Goal: Information Seeking & Learning: Compare options

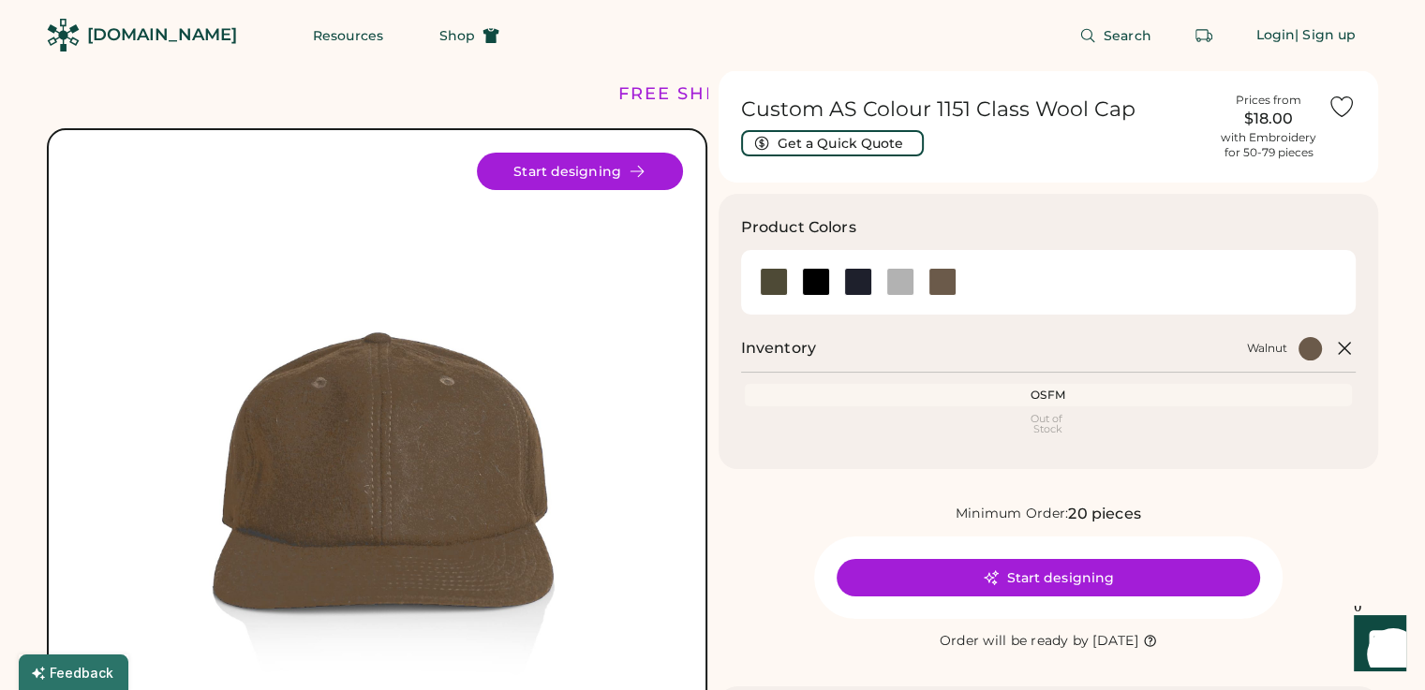
scroll to position [39, 0]
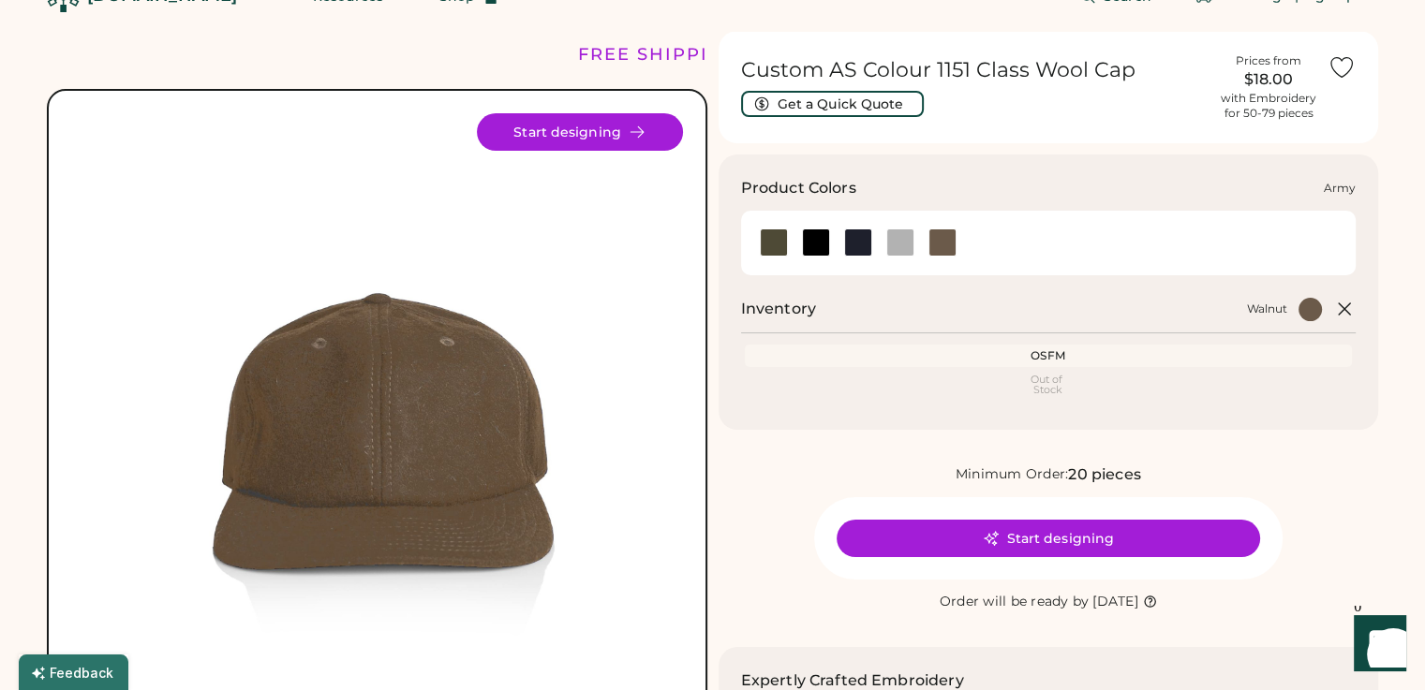
click at [768, 245] on div at bounding box center [774, 243] width 28 height 28
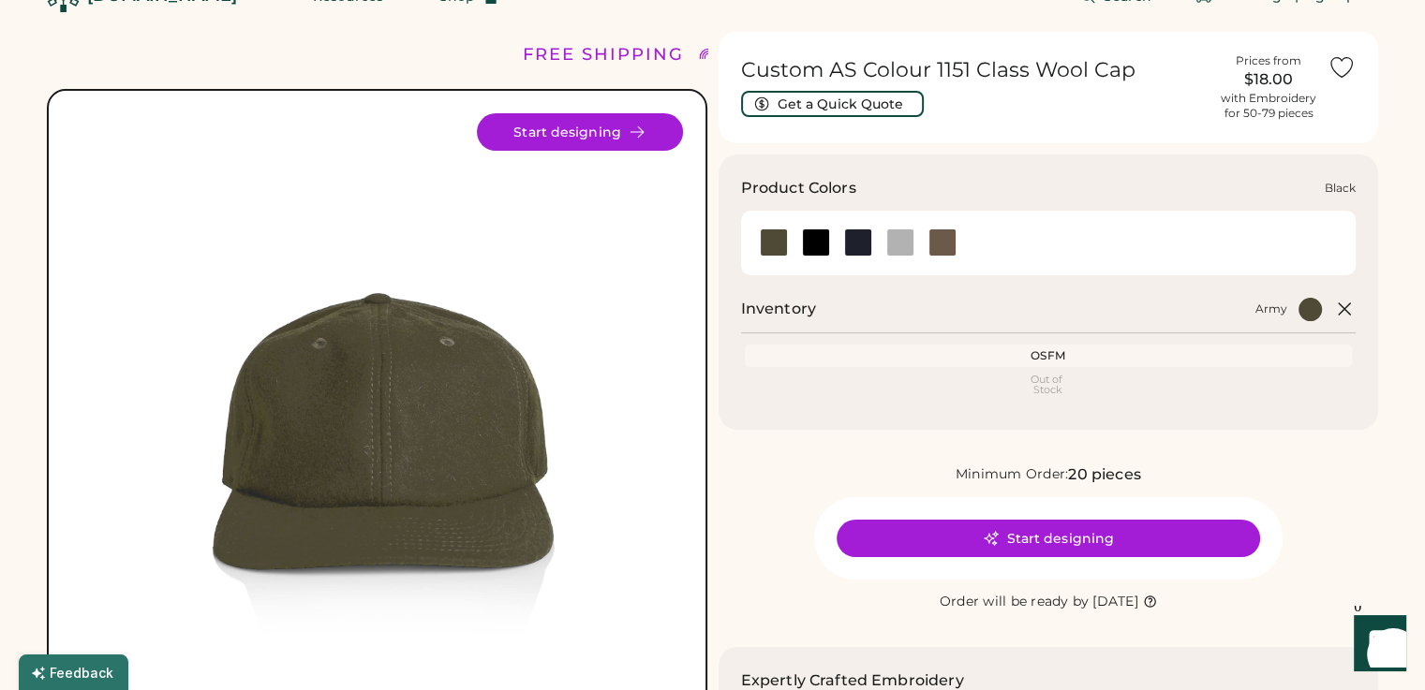
click at [799, 244] on div at bounding box center [815, 243] width 42 height 28
click at [940, 238] on div at bounding box center [942, 243] width 28 height 28
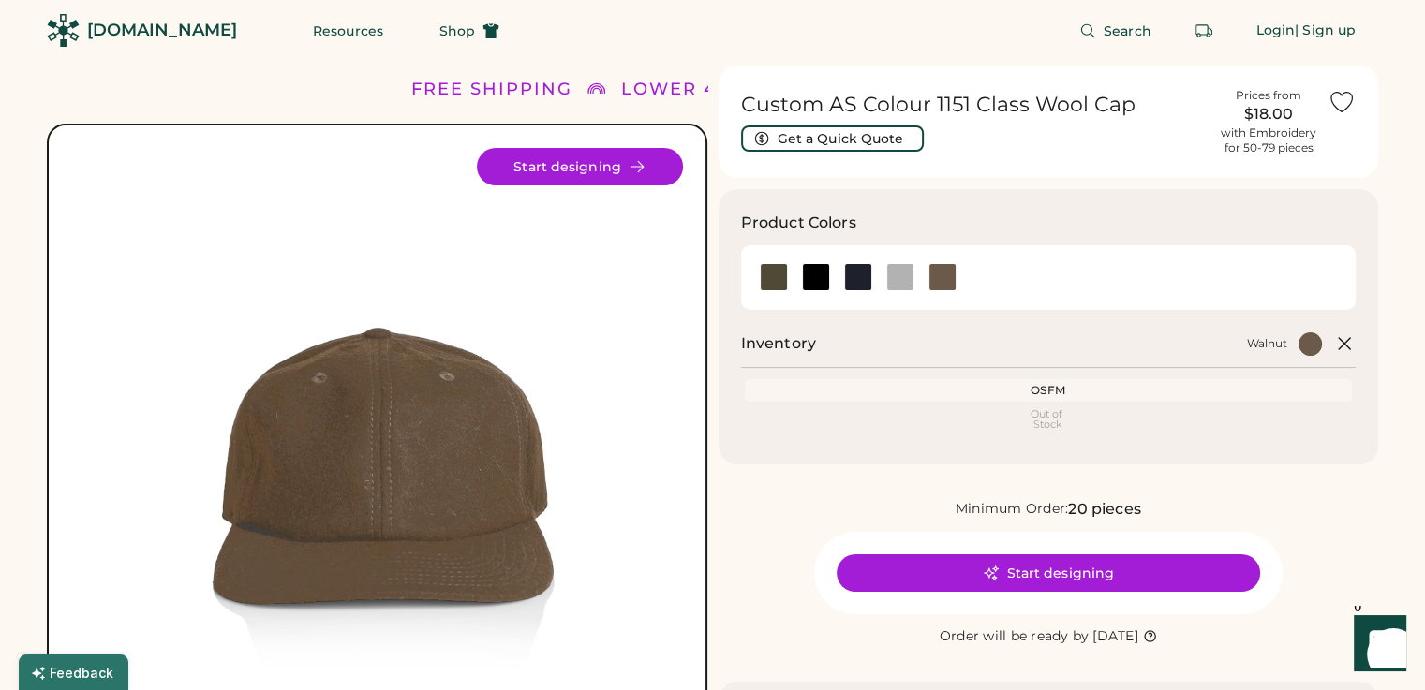
scroll to position [4, 0]
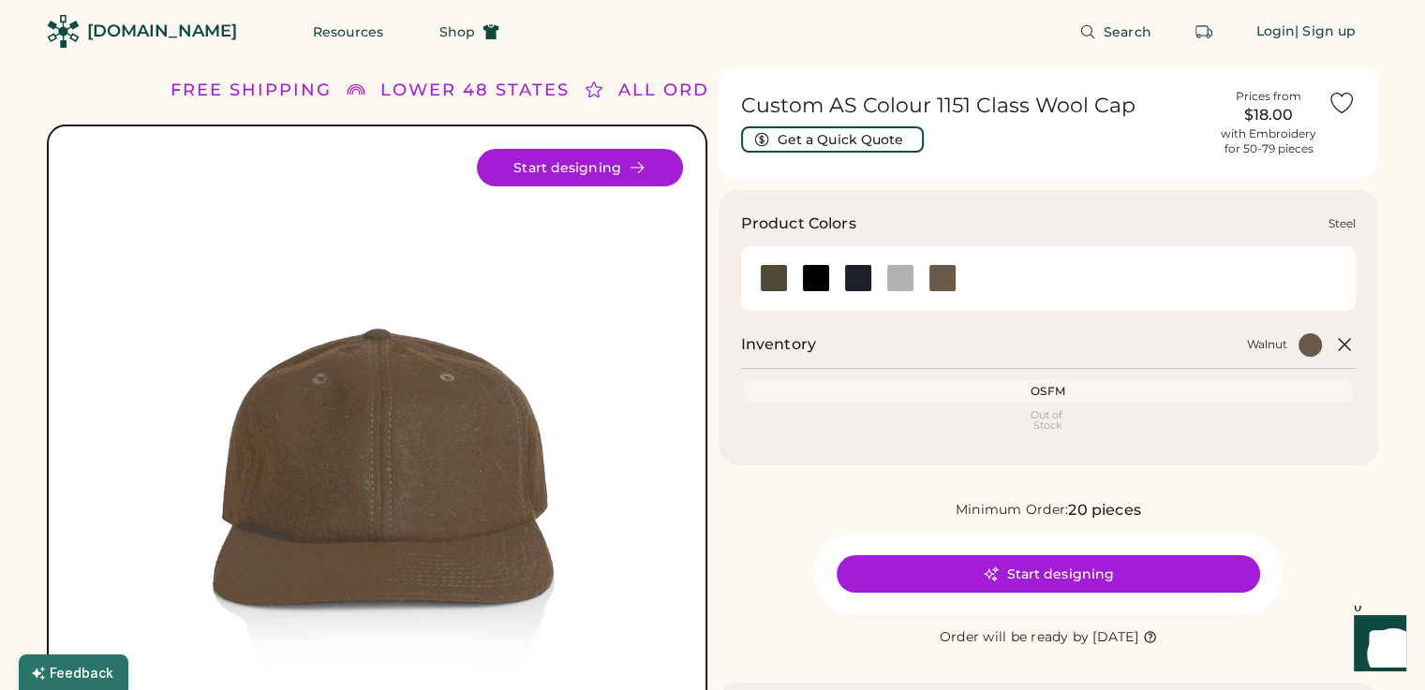
click at [895, 283] on div at bounding box center [900, 278] width 28 height 28
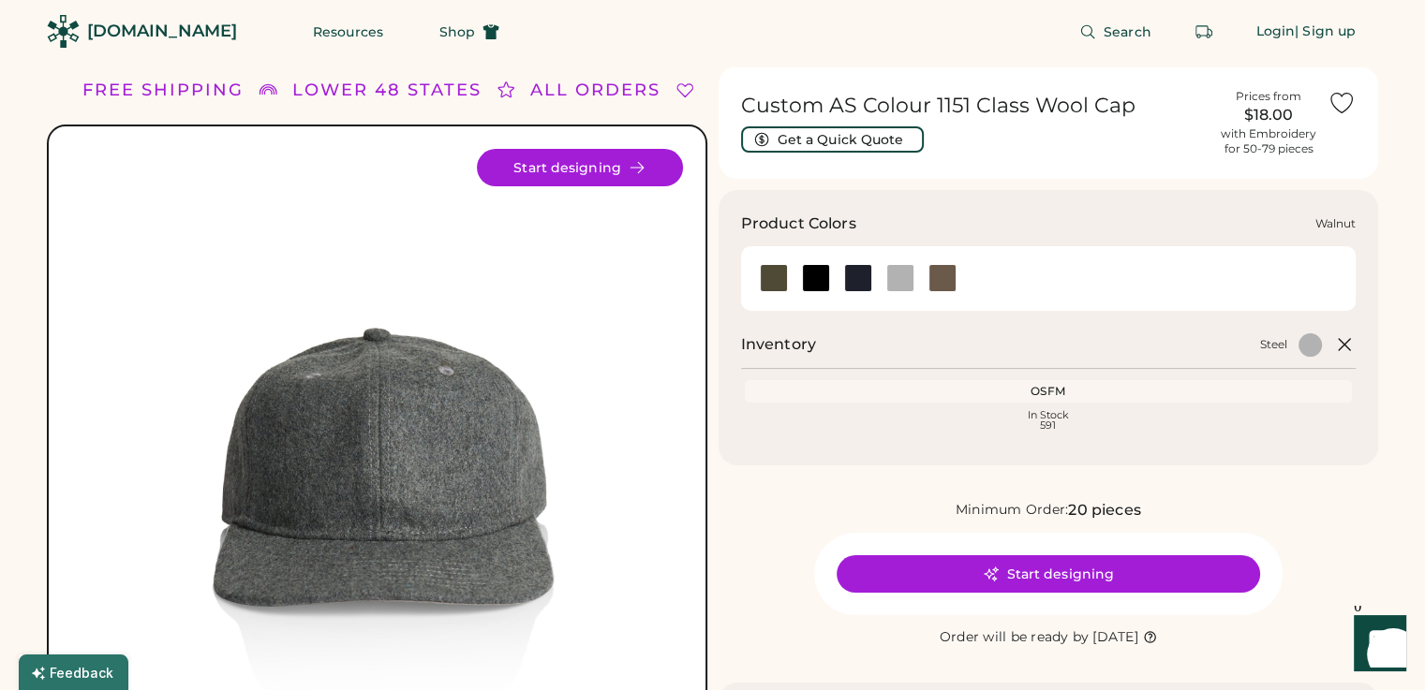
click at [937, 271] on div at bounding box center [942, 278] width 28 height 28
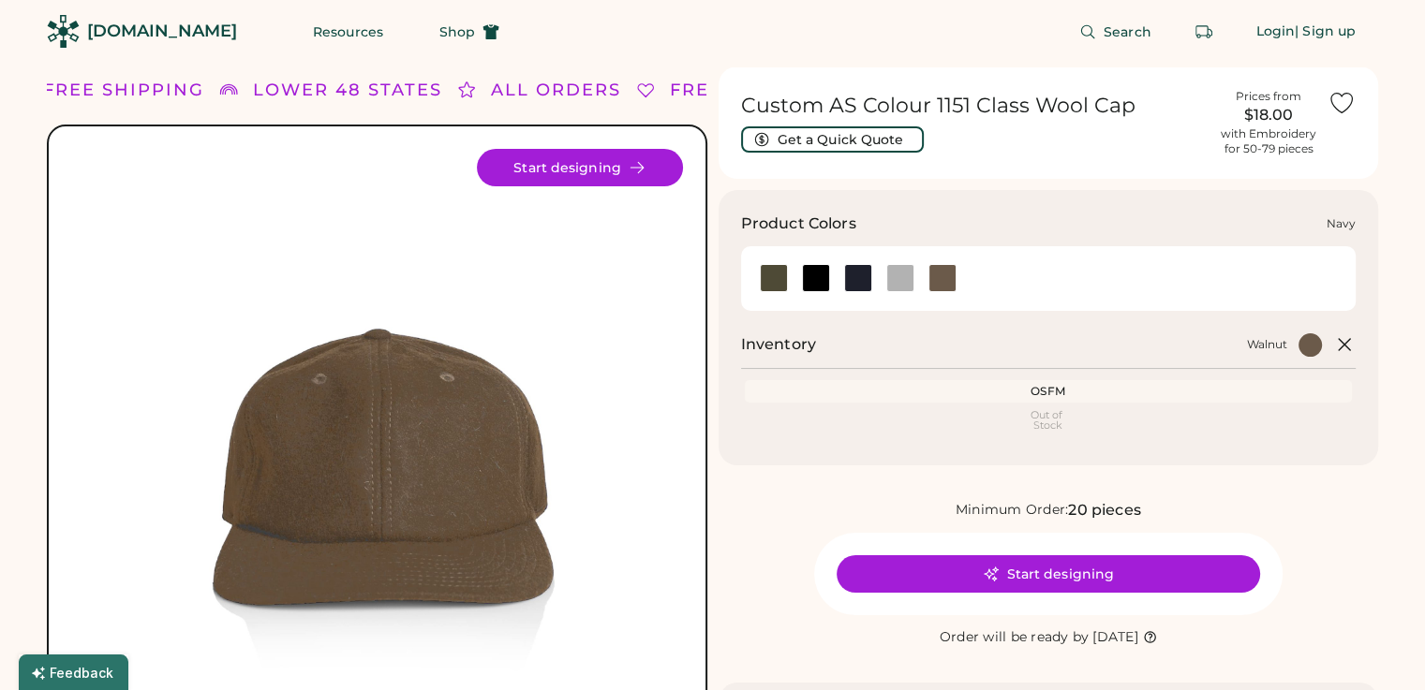
click at [857, 282] on div at bounding box center [858, 278] width 28 height 28
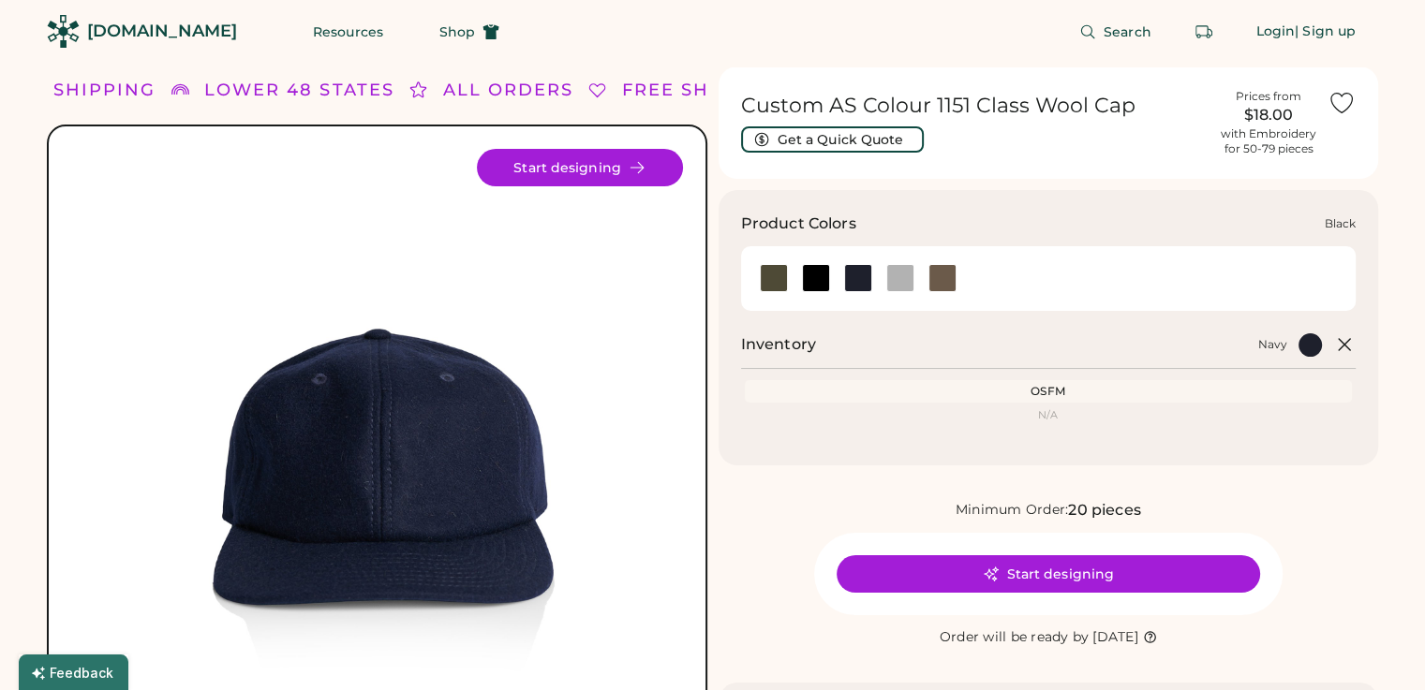
click at [820, 282] on div at bounding box center [816, 278] width 28 height 28
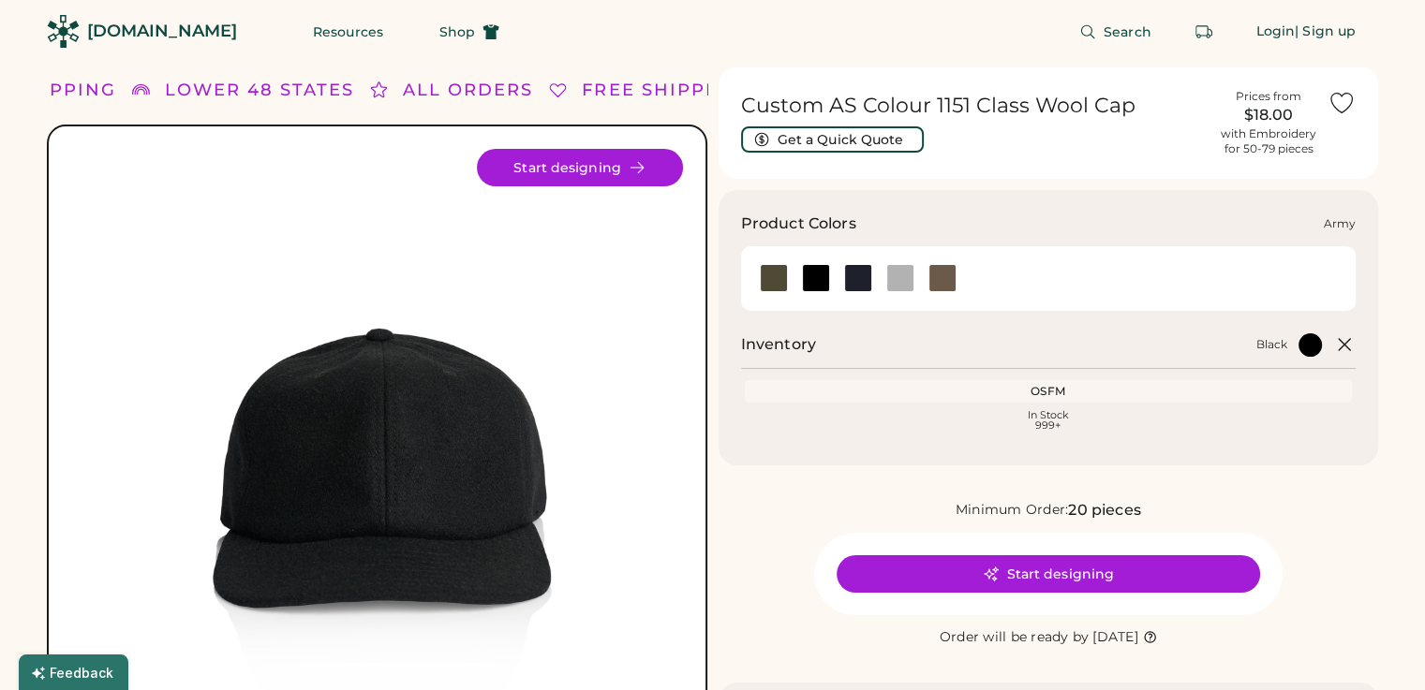
click at [779, 278] on div at bounding box center [774, 278] width 28 height 28
